Goal: Information Seeking & Learning: Learn about a topic

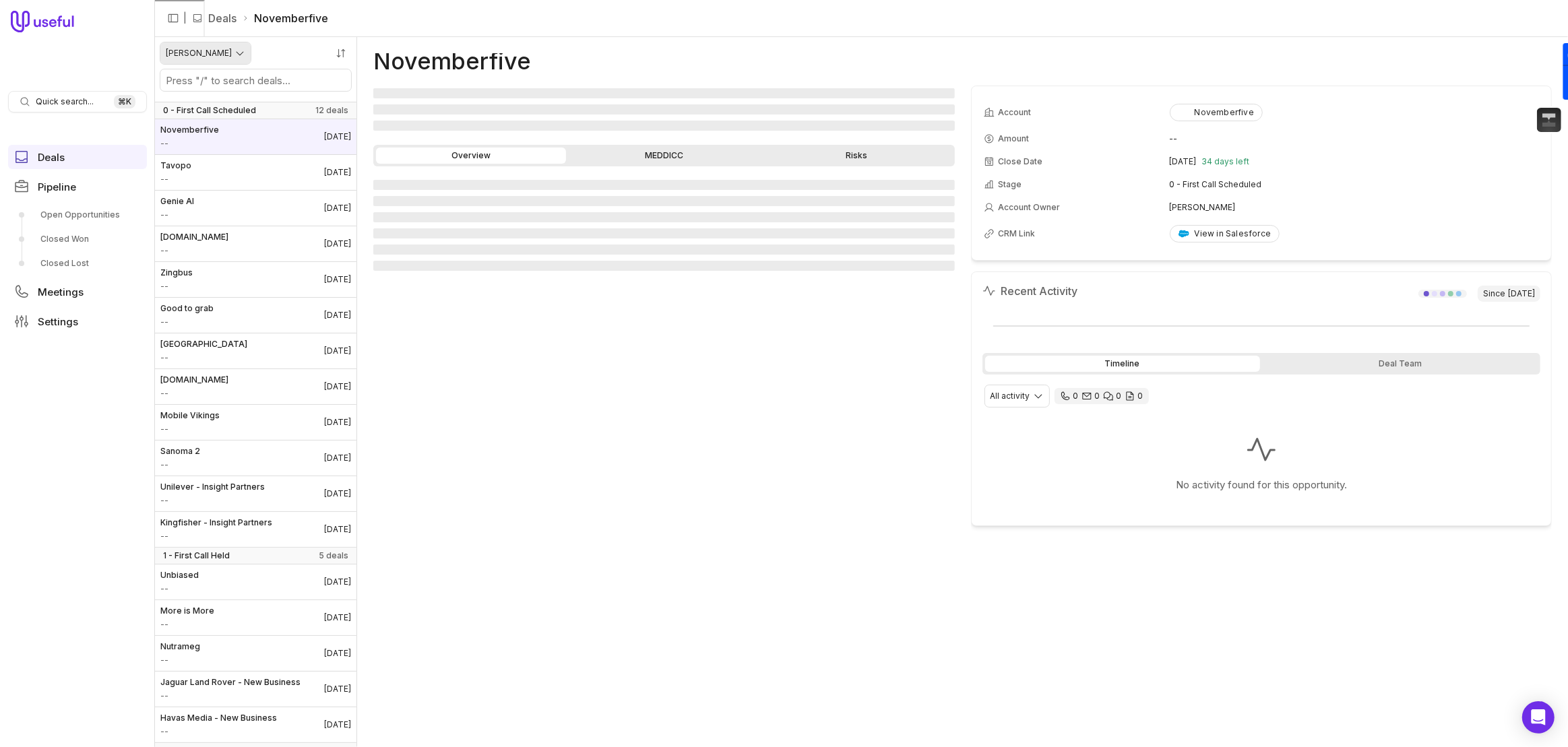
click at [215, 53] on html "Quick search... ⌘ K Deals Pipeline Open Opportunities Closed Won Closed Lost Me…" at bounding box center [784, 373] width 1568 height 747
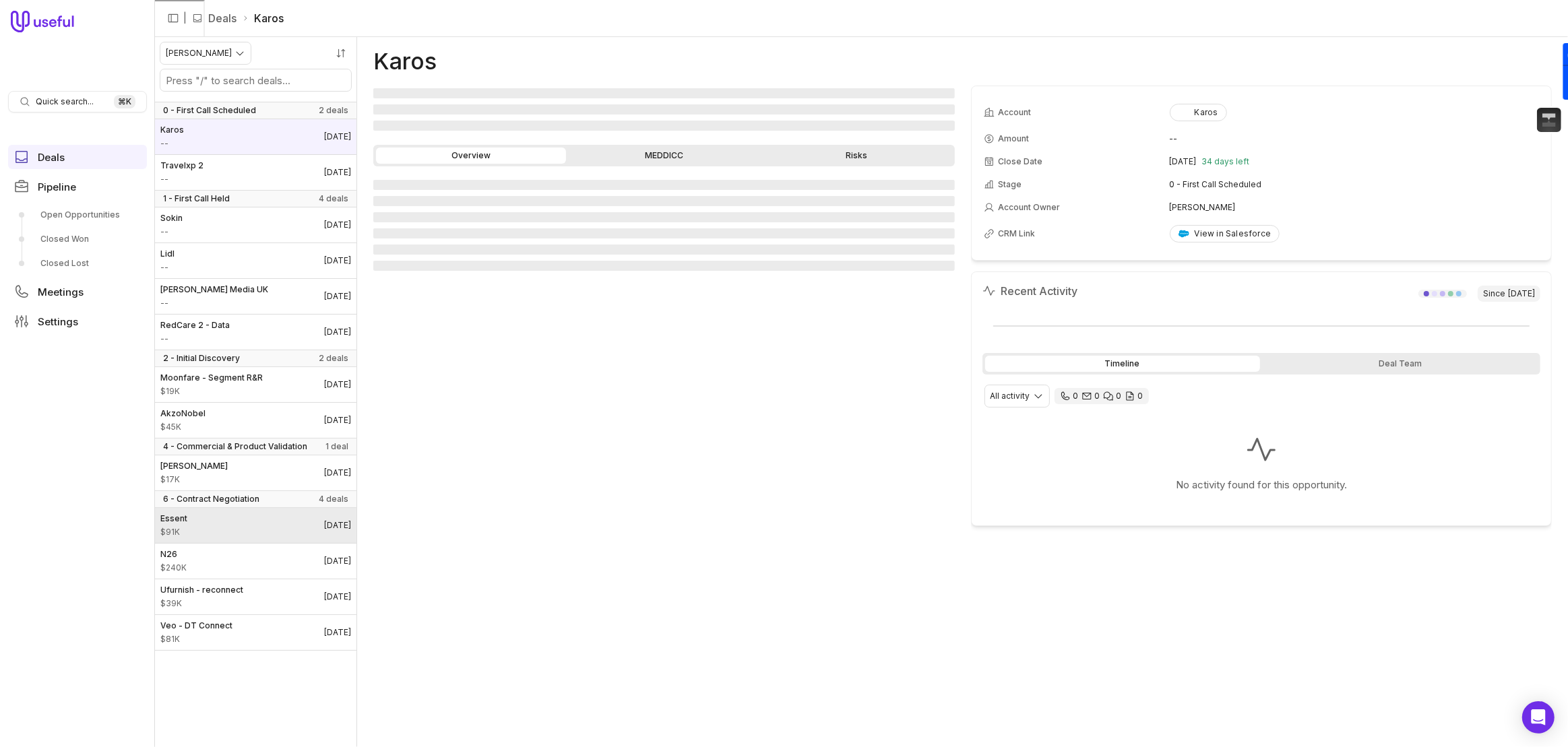
click at [222, 537] on link "Essent $91K [DATE]" at bounding box center [255, 525] width 202 height 35
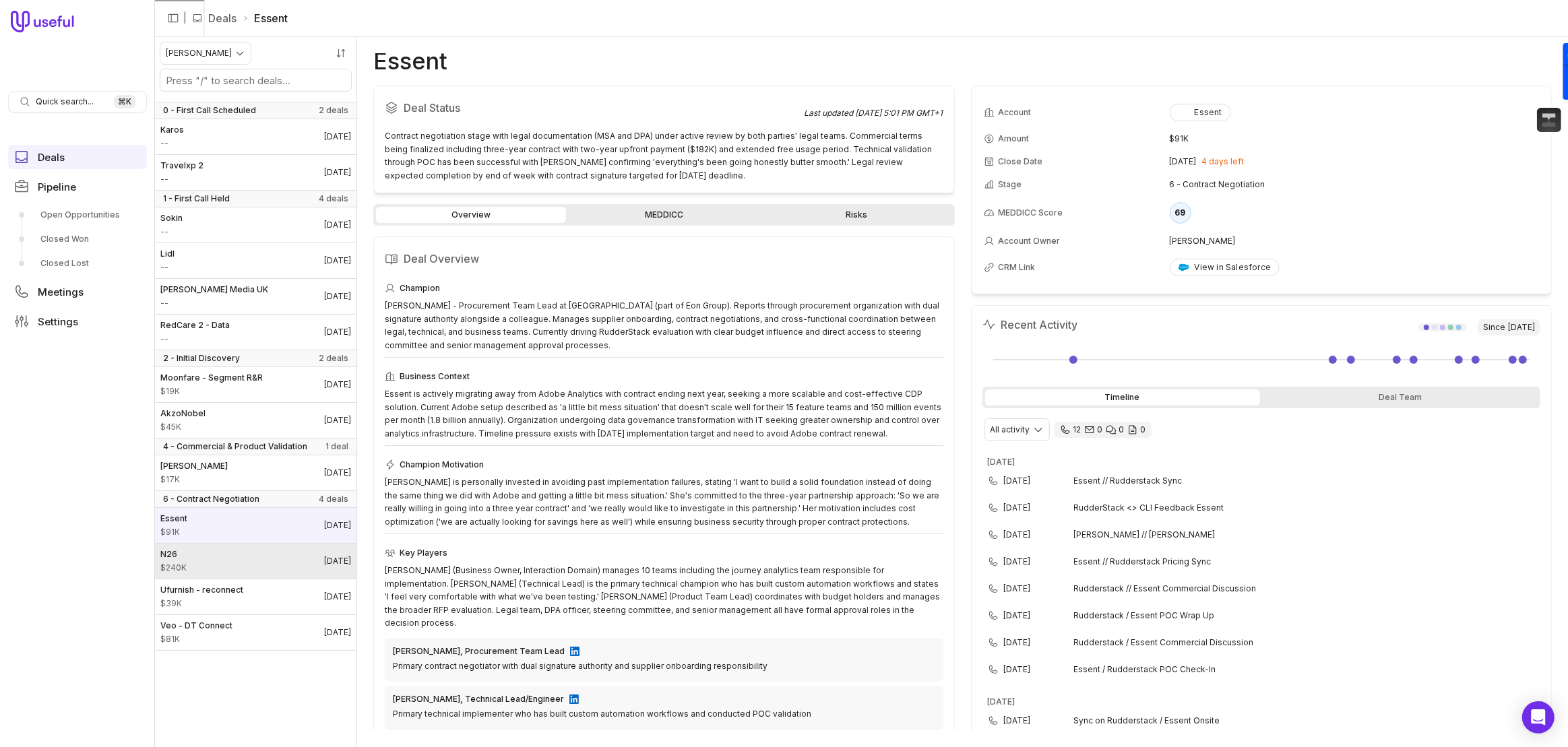
click at [240, 570] on link "N26 $240K [DATE]" at bounding box center [255, 561] width 202 height 35
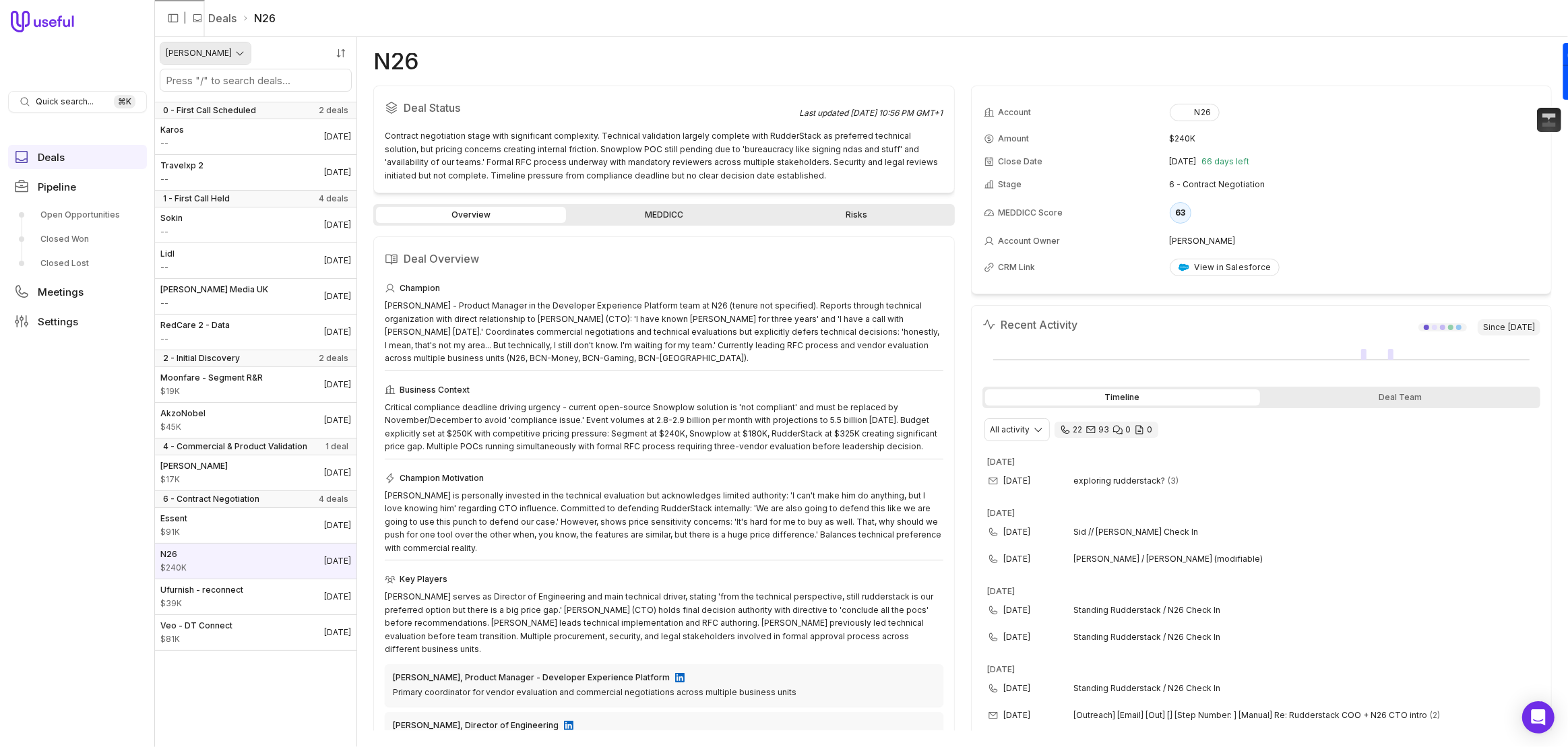
click at [216, 53] on html "Quick search... ⌘ K Deals Pipeline Open Opportunities Closed Won Closed Lost Me…" at bounding box center [784, 373] width 1568 height 747
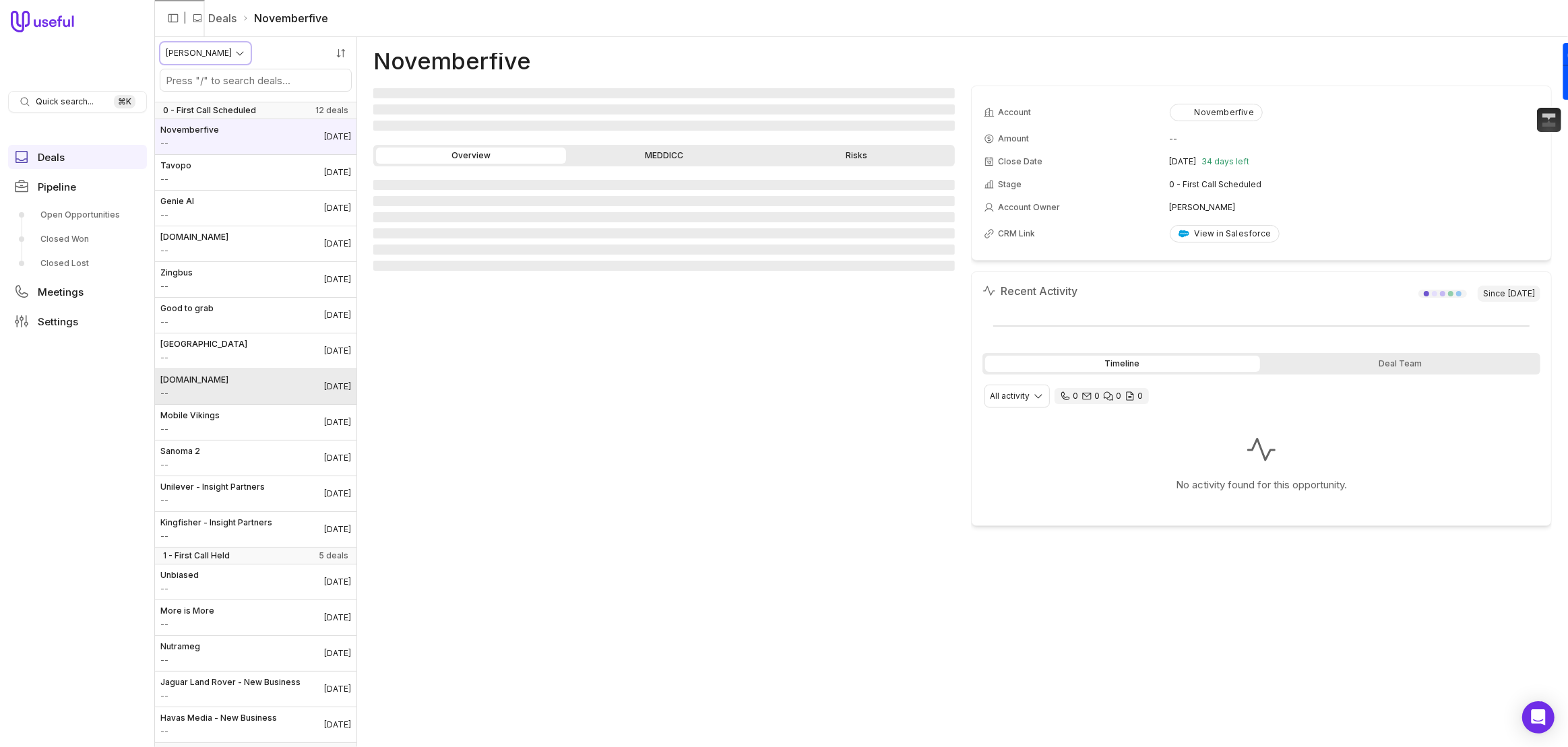
scroll to position [576, 0]
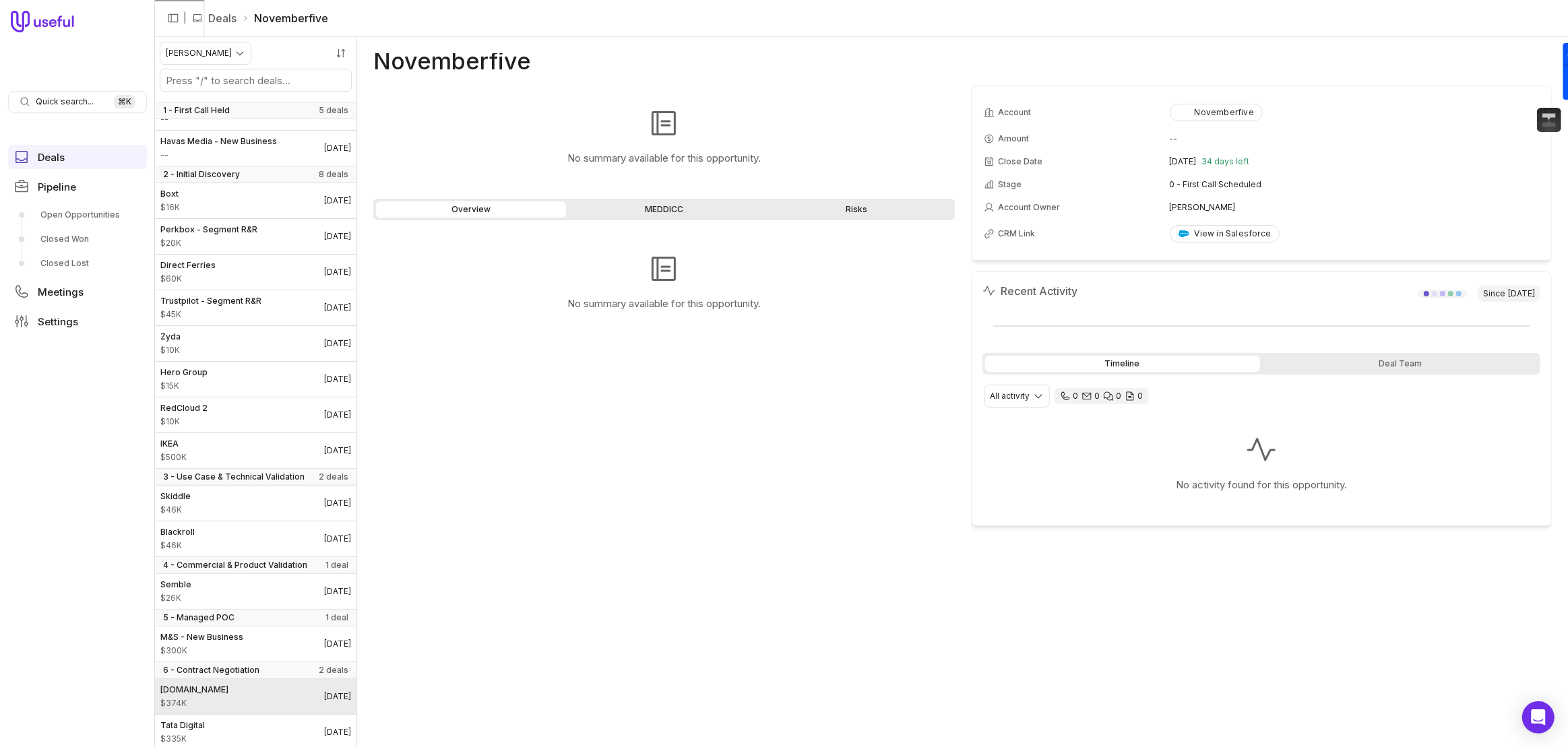
click at [238, 695] on link "[DOMAIN_NAME] $374K [DATE]" at bounding box center [255, 697] width 202 height 35
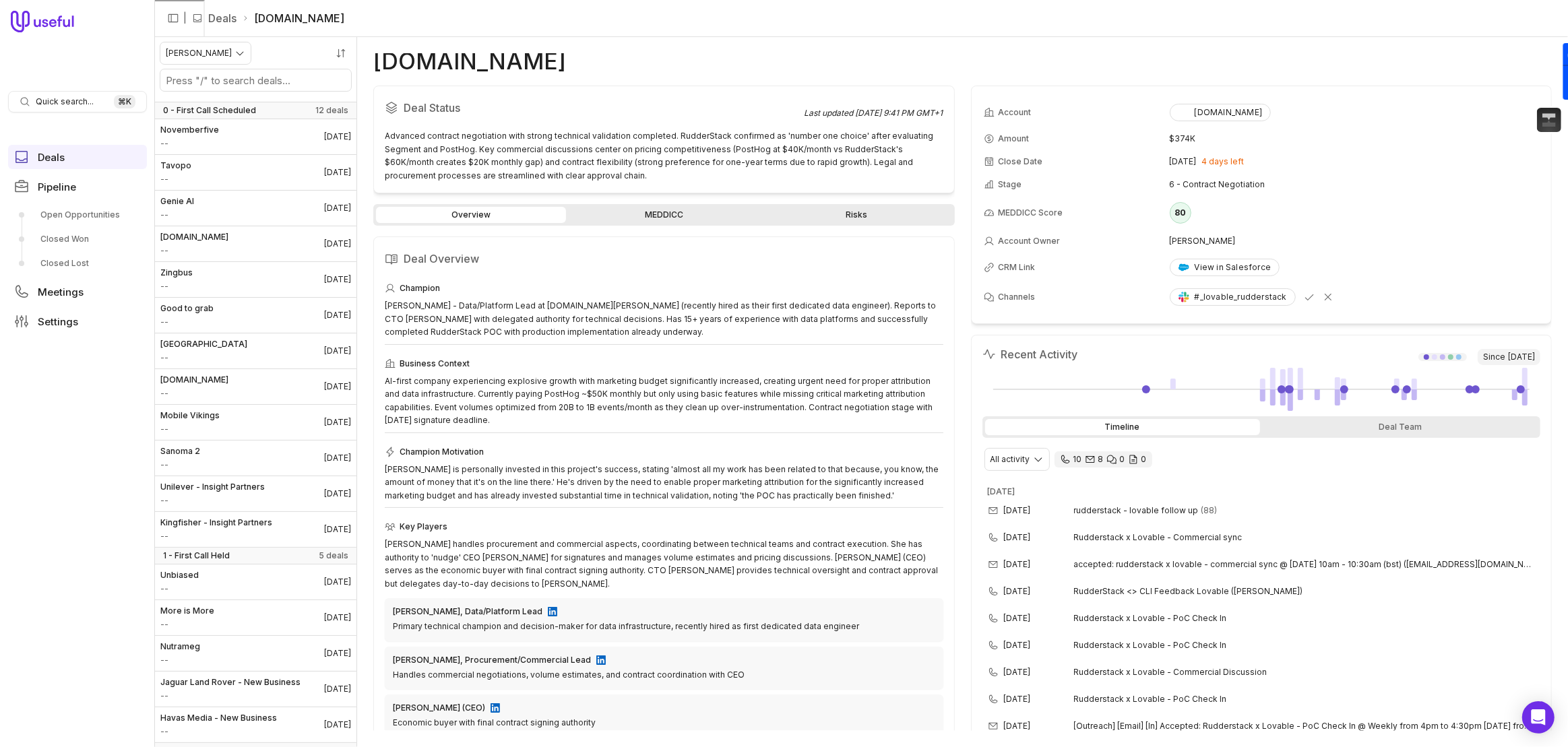
scroll to position [576, 0]
